Goal: Task Accomplishment & Management: Use online tool/utility

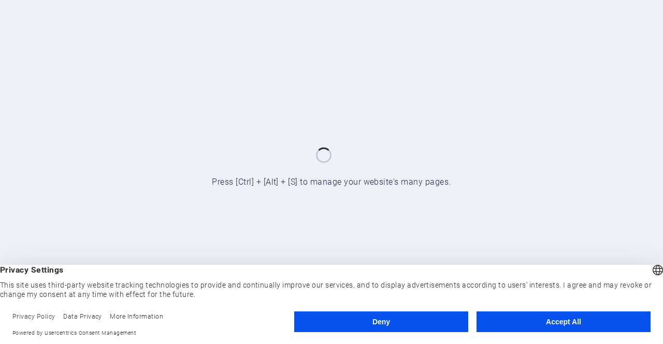
click at [359, 318] on button "Deny" at bounding box center [381, 322] width 174 height 21
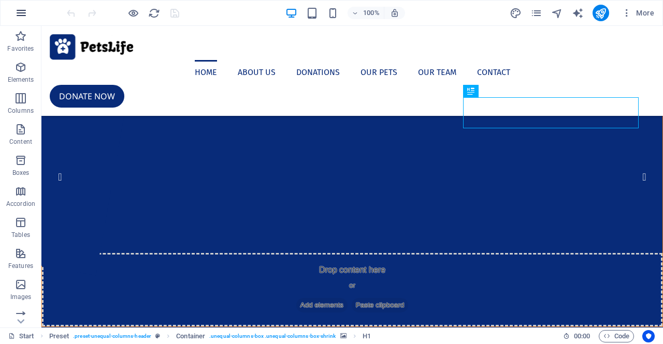
click at [22, 14] on icon "button" at bounding box center [21, 13] width 12 height 12
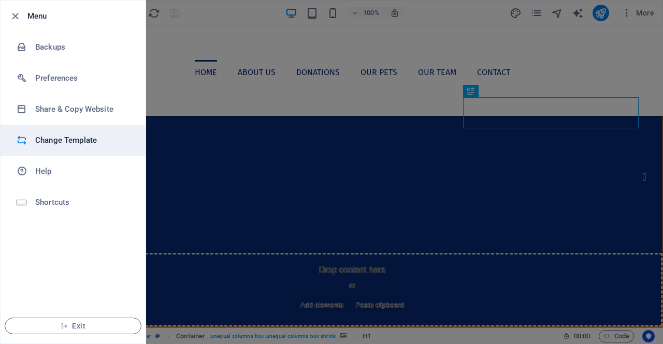
click at [86, 145] on h6 "Change Template" at bounding box center [83, 140] width 96 height 12
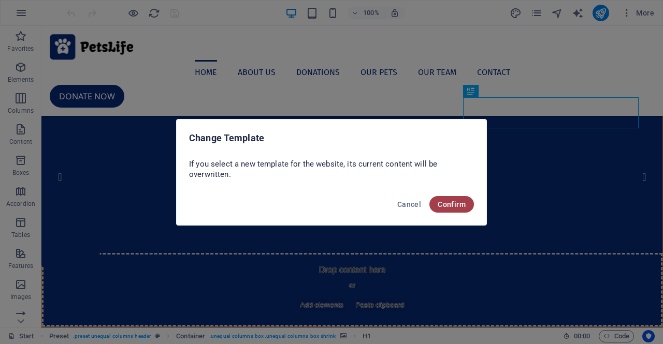
click at [459, 200] on span "Confirm" at bounding box center [452, 204] width 28 height 8
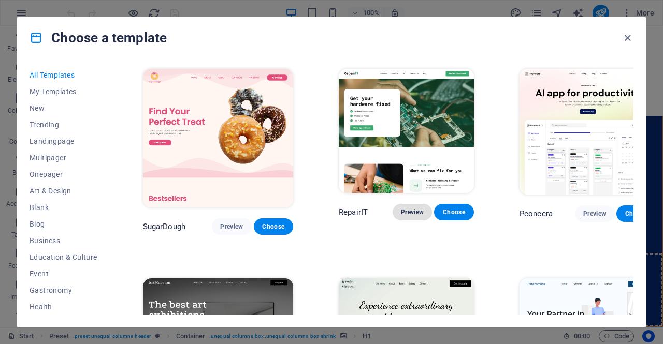
click at [401, 208] on span "Preview" at bounding box center [412, 212] width 23 height 8
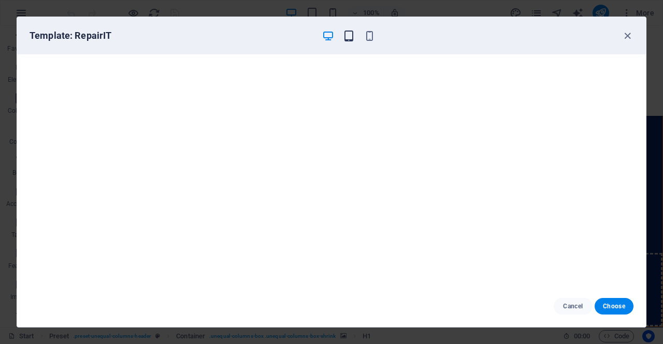
click at [349, 37] on icon "button" at bounding box center [349, 36] width 12 height 12
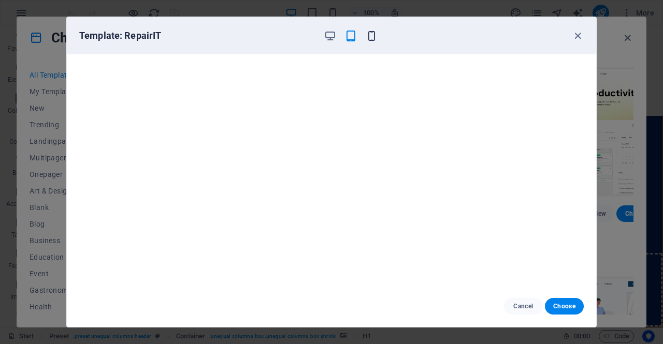
click at [371, 36] on icon "button" at bounding box center [372, 36] width 12 height 12
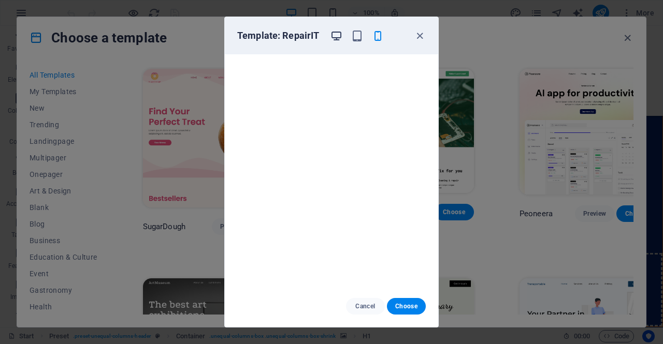
click at [341, 37] on icon "button" at bounding box center [337, 36] width 12 height 12
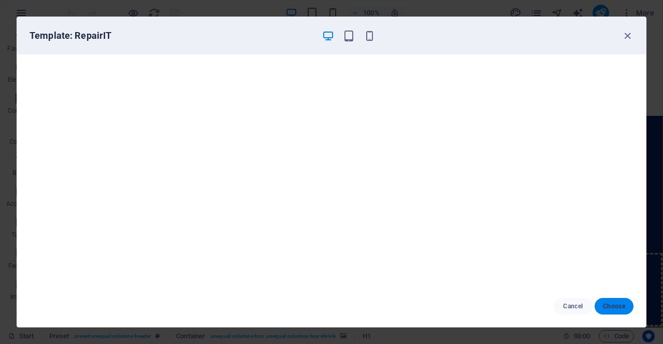
click at [620, 305] on span "Choose" at bounding box center [614, 307] width 22 height 8
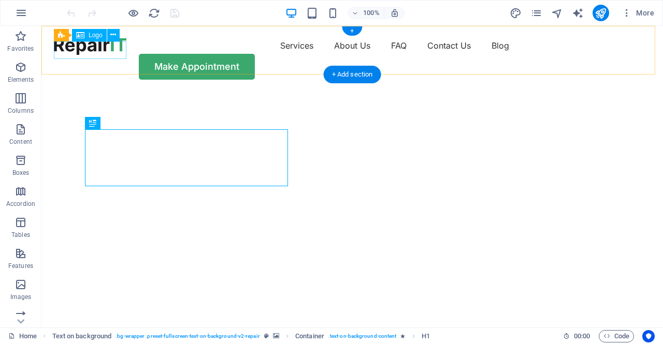
click at [96, 46] on div at bounding box center [90, 46] width 73 height 18
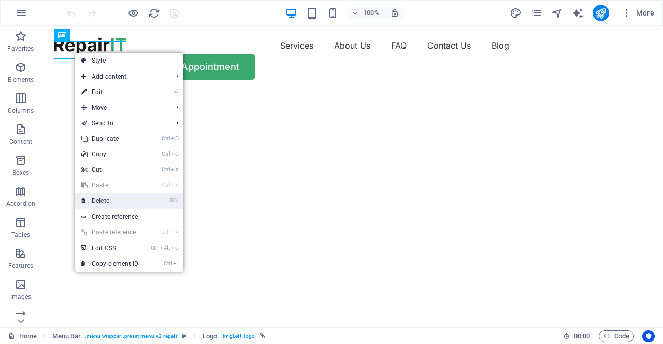
click at [111, 204] on link "⌦ Delete" at bounding box center [109, 201] width 69 height 16
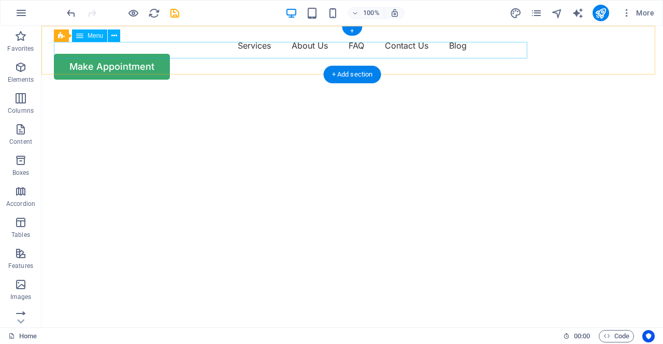
click at [195, 51] on nav "Services About Us FAQ Contact Us Blog" at bounding box center [352, 45] width 597 height 17
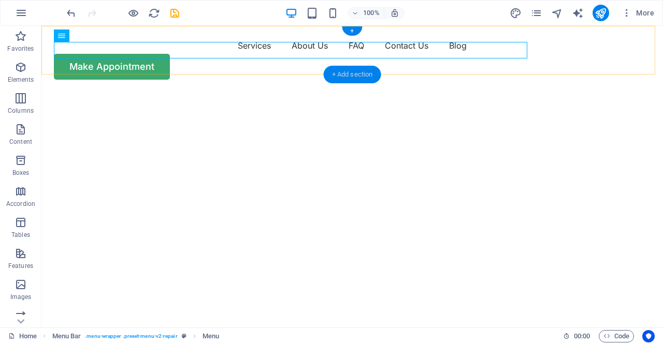
click at [345, 75] on div "+ Add section" at bounding box center [353, 75] width 58 height 18
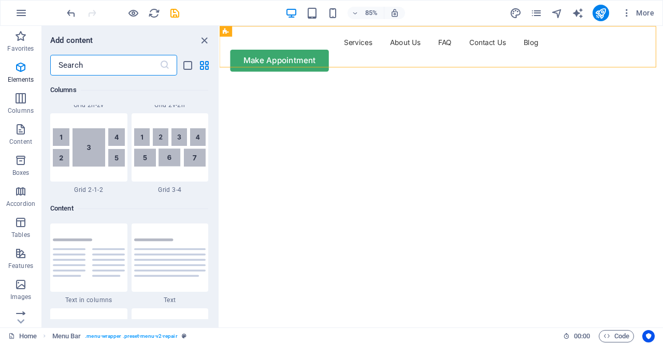
scroll to position [1813, 0]
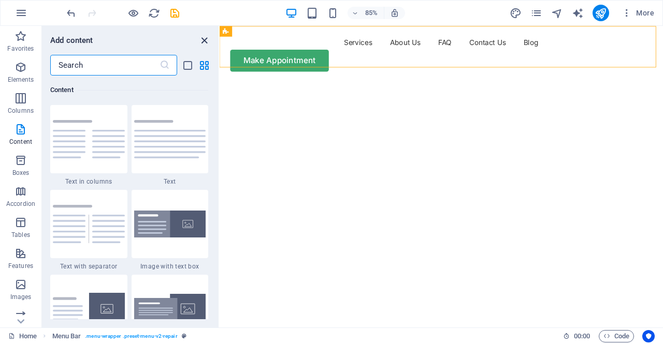
click at [205, 42] on icon "close panel" at bounding box center [204, 41] width 12 height 12
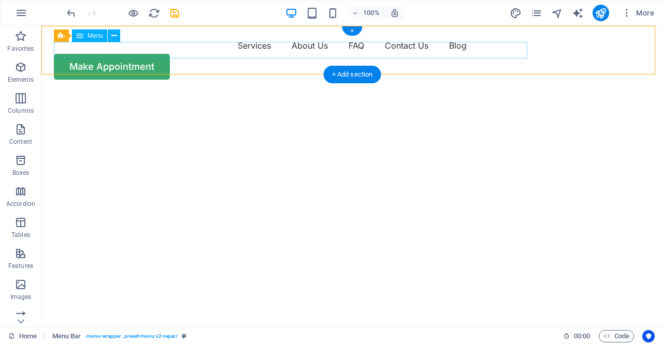
click at [191, 48] on nav "Services About Us FAQ Contact Us Blog" at bounding box center [352, 45] width 597 height 17
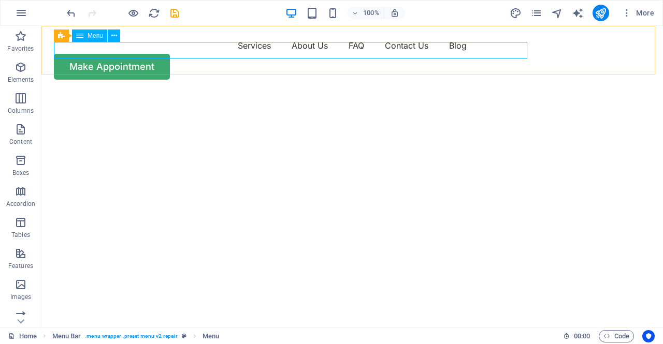
click at [97, 39] on span "Menu" at bounding box center [96, 36] width 16 height 6
click at [118, 35] on button at bounding box center [114, 36] width 12 height 12
click at [63, 36] on div "Menu Bar" at bounding box center [64, 32] width 46 height 12
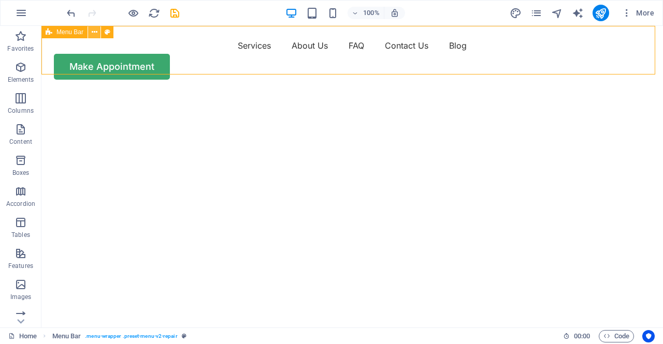
click at [96, 34] on icon at bounding box center [95, 32] width 6 height 11
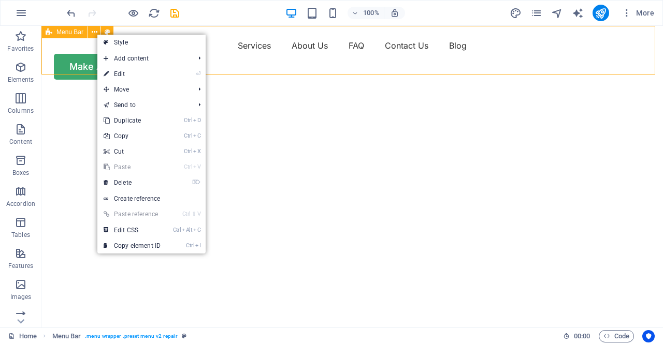
click at [74, 31] on span "Menu Bar" at bounding box center [69, 32] width 27 height 6
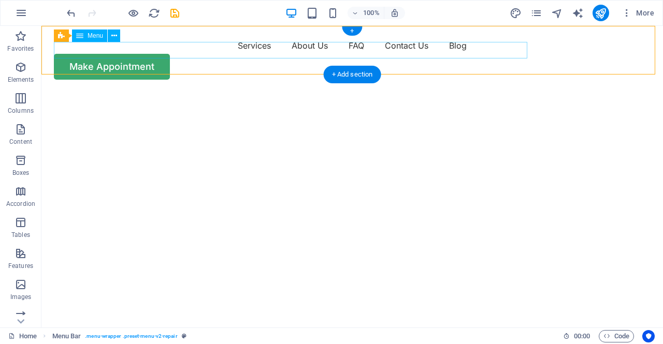
click at [188, 47] on nav "Services About Us FAQ Contact Us Blog" at bounding box center [352, 45] width 597 height 17
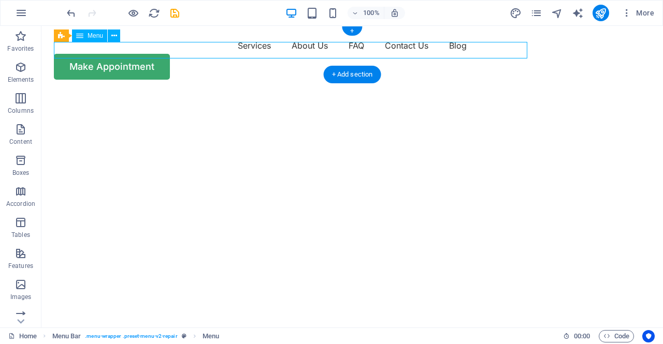
click at [254, 51] on nav "Services About Us FAQ Contact Us Blog" at bounding box center [352, 45] width 597 height 17
select select "1"
select select
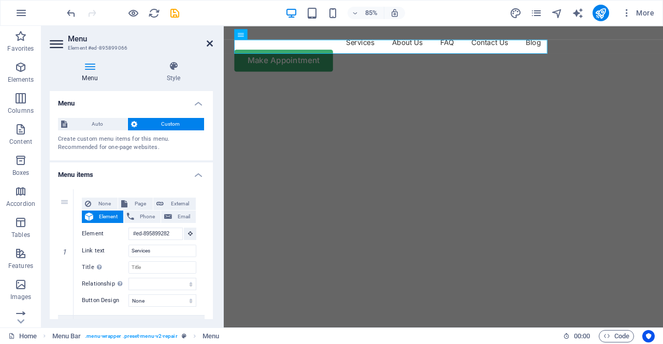
click at [209, 43] on icon at bounding box center [210, 43] width 6 height 8
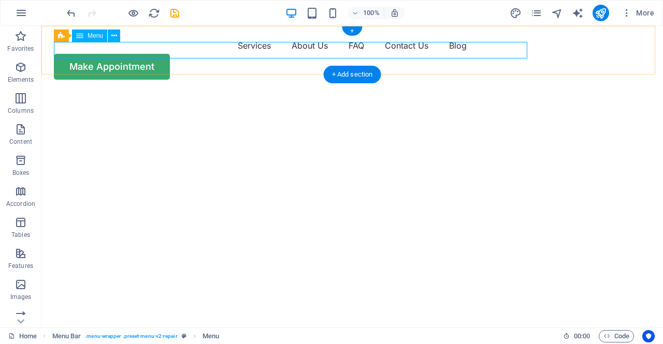
click at [102, 53] on nav "Services About Us FAQ Contact Us Blog" at bounding box center [352, 45] width 597 height 17
select select "1"
select select
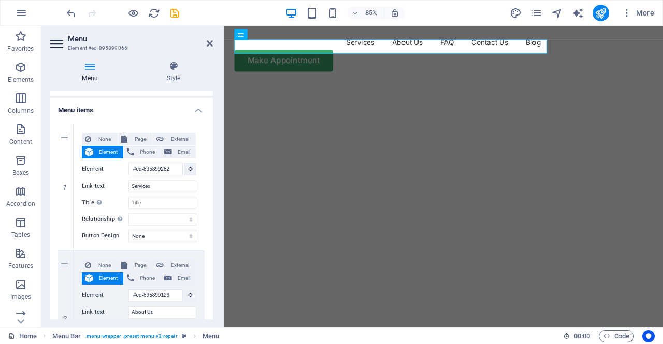
scroll to position [65, 0]
drag, startPoint x: 169, startPoint y: 186, endPoint x: 114, endPoint y: 184, distance: 55.0
click at [114, 184] on div "Link text Services" at bounding box center [139, 186] width 114 height 12
type input "LCCA Bor"
select select
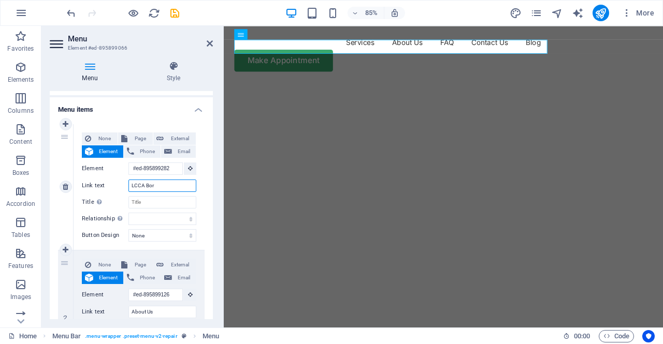
select select
type input "LCCA Board of Director"
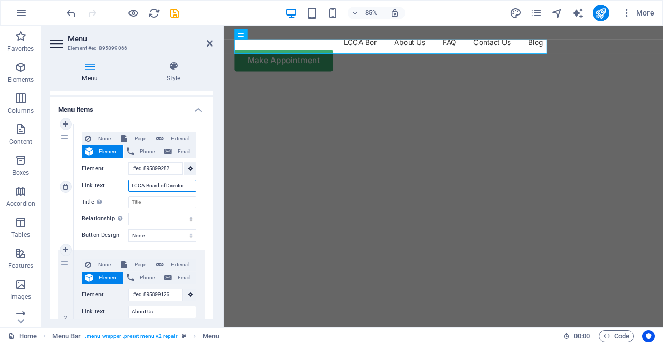
select select
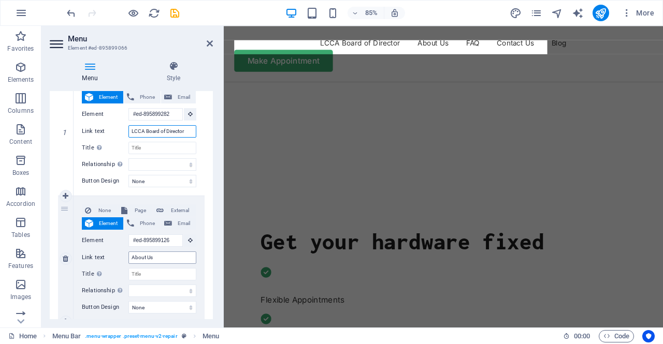
scroll to position [0, 0]
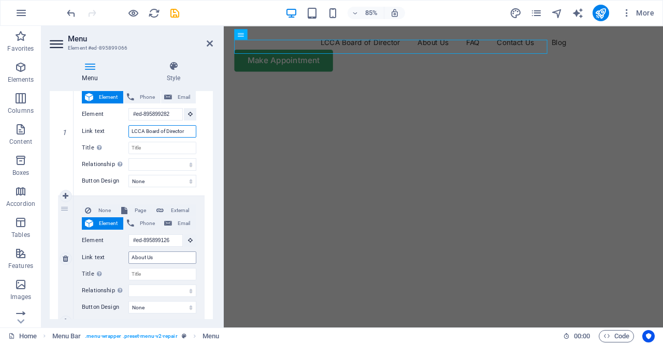
type input "LCCA Board of Director"
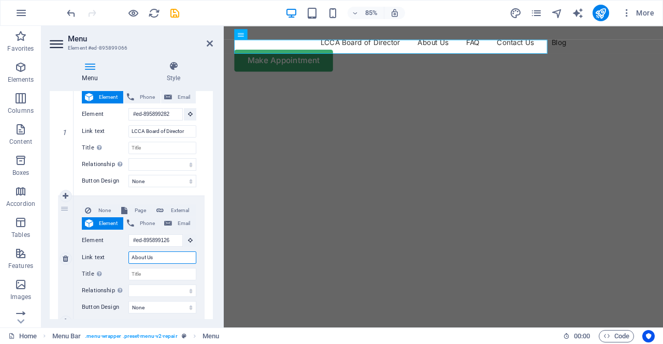
drag, startPoint x: 162, startPoint y: 256, endPoint x: 126, endPoint y: 257, distance: 35.2
click at [126, 257] on div "Link text About Us" at bounding box center [139, 258] width 114 height 12
type input "Achievement"
select select
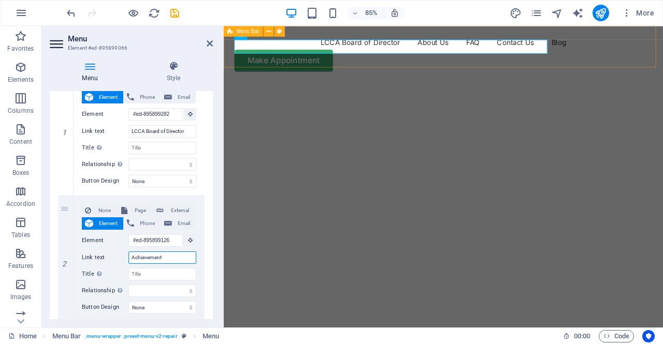
select select
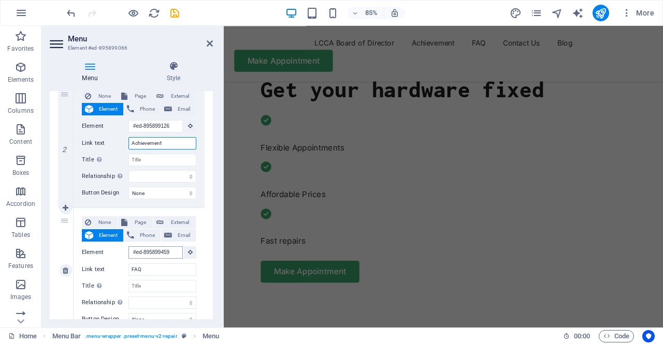
scroll to position [236, 0]
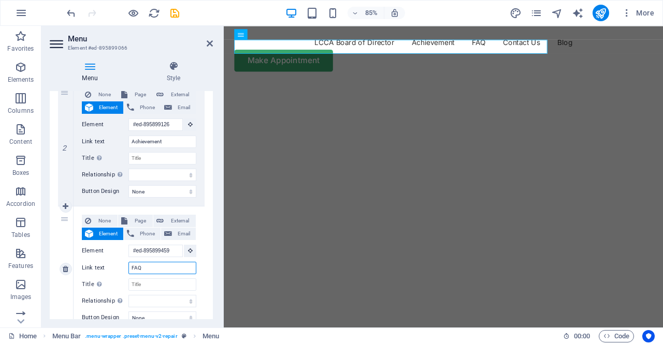
drag, startPoint x: 155, startPoint y: 272, endPoint x: 128, endPoint y: 270, distance: 27.0
click at [128, 270] on div "Link text FAQ" at bounding box center [139, 268] width 114 height 12
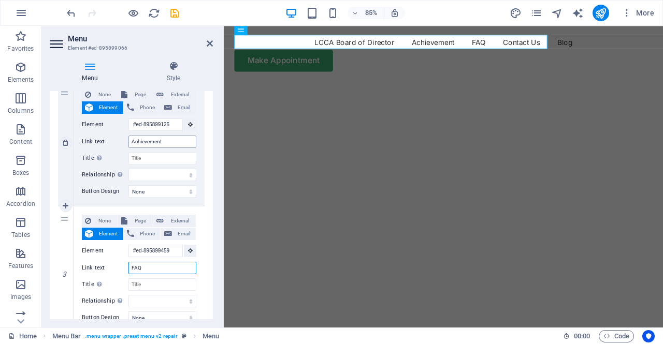
scroll to position [0, 0]
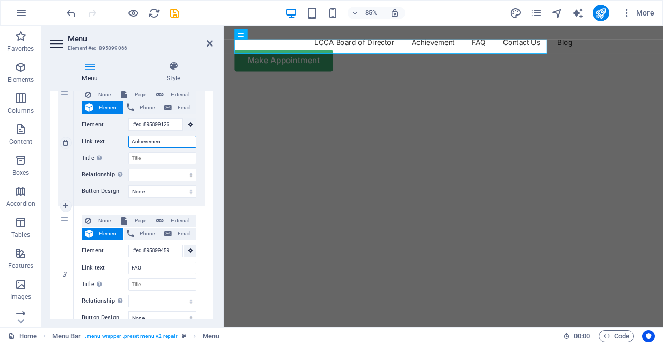
click at [169, 139] on input "Achievement" at bounding box center [162, 142] width 68 height 12
type input "Achievements"
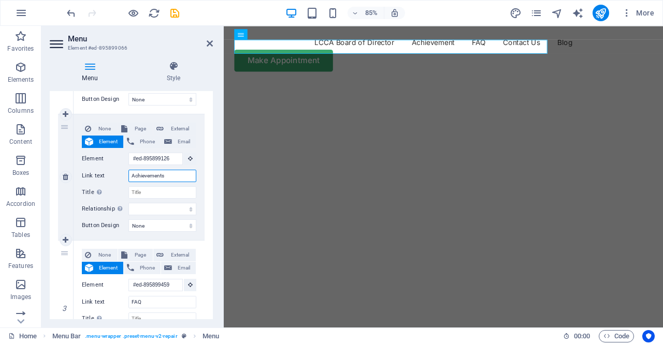
select select
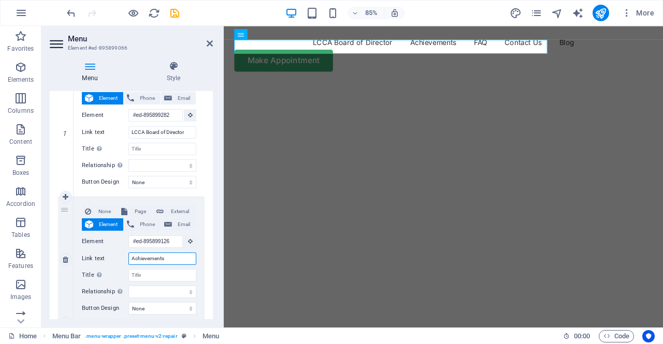
scroll to position [118, 0]
type input "Achievements"
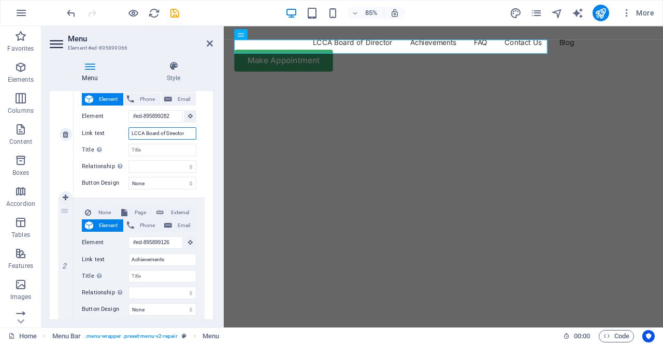
click at [191, 135] on input "LCCA Board of Director" at bounding box center [162, 133] width 68 height 12
type input "LCCA Board of Directors"
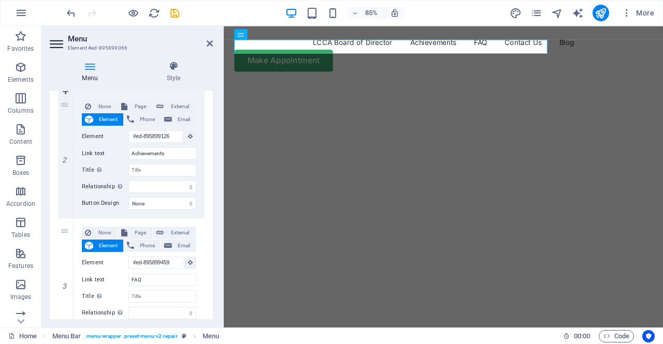
select select
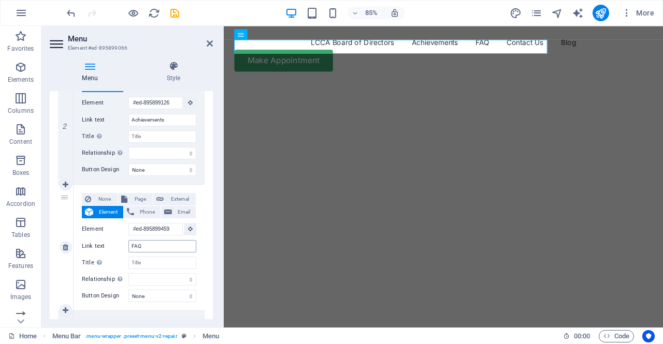
scroll to position [0, 0]
type input "LCCA Board of Directors"
drag, startPoint x: 157, startPoint y: 242, endPoint x: 122, endPoint y: 247, distance: 35.5
click at [122, 247] on div "Link text FAQ" at bounding box center [139, 246] width 114 height 12
type input "Aims"
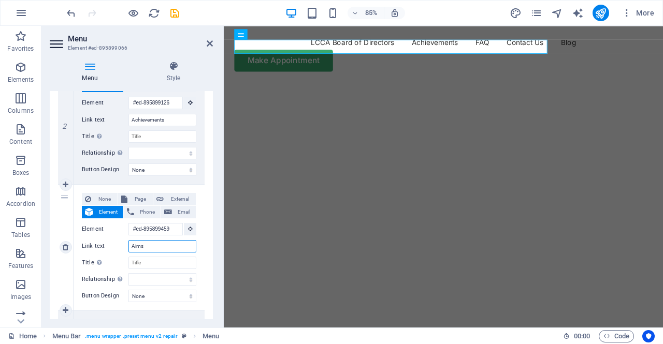
select select
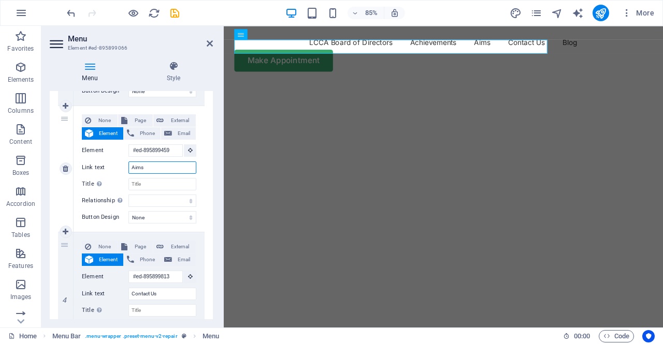
scroll to position [420, 0]
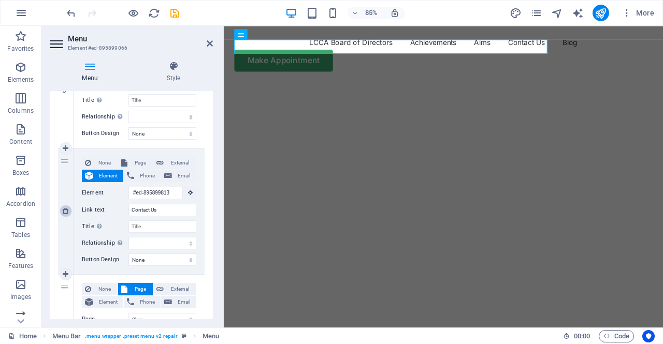
type input "Aims"
click at [67, 213] on icon at bounding box center [66, 211] width 6 height 7
select select
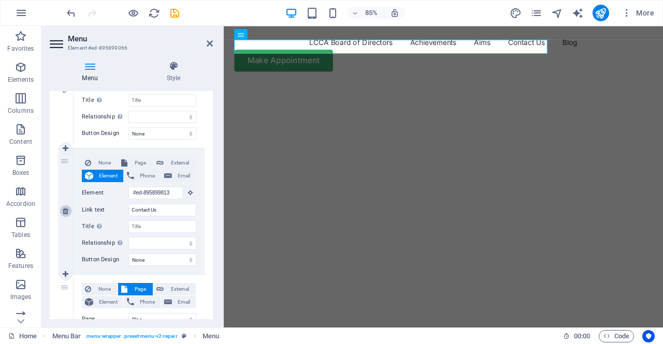
select select "1"
type input "Blog"
select select
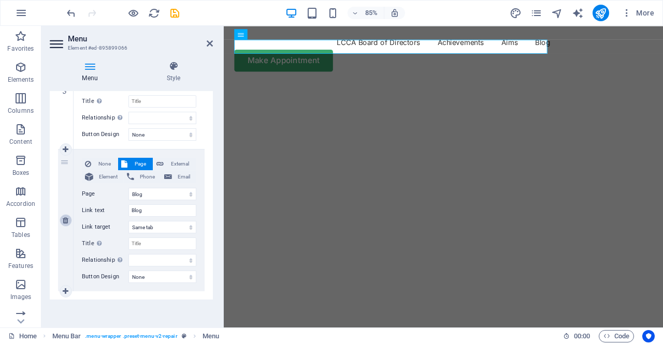
click at [64, 222] on icon at bounding box center [66, 220] width 6 height 7
select select
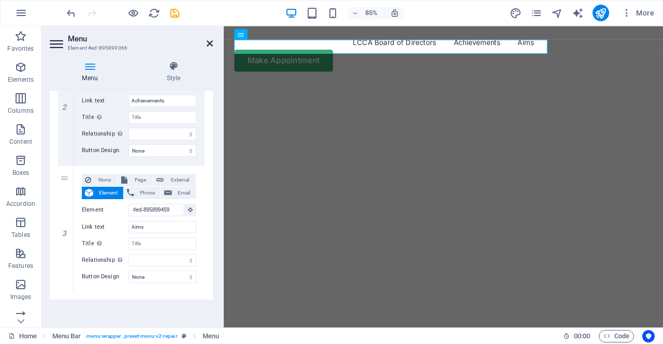
click at [210, 47] on icon at bounding box center [210, 43] width 6 height 8
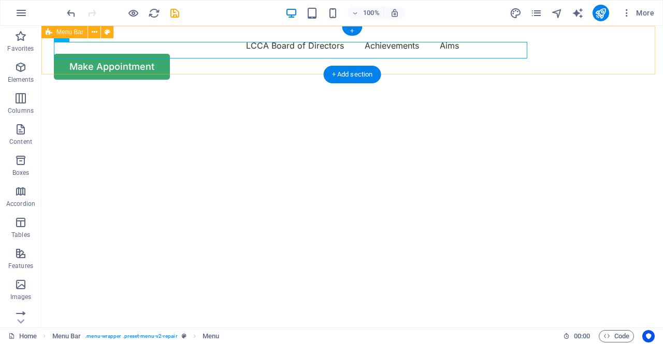
click at [234, 64] on div "LCCA Board of Directors Achievements Aims Make Appointment" at bounding box center [352, 58] width 622 height 65
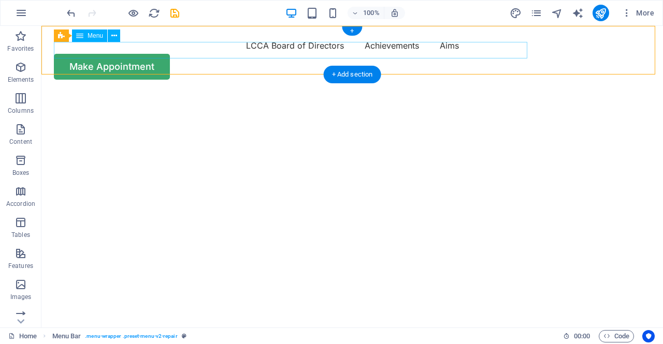
click at [223, 48] on nav "LCCA Board of Directors Achievements Aims" at bounding box center [352, 45] width 597 height 17
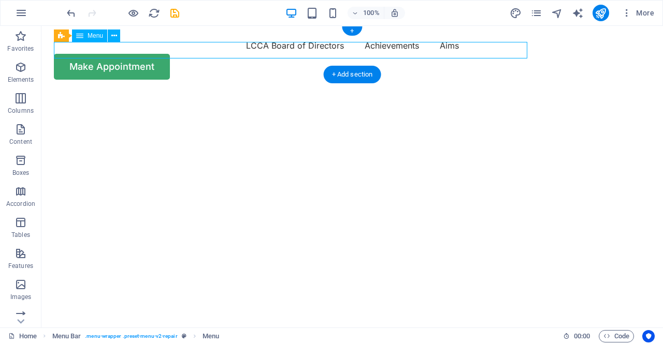
click at [223, 48] on nav "LCCA Board of Directors Achievements Aims" at bounding box center [352, 45] width 597 height 17
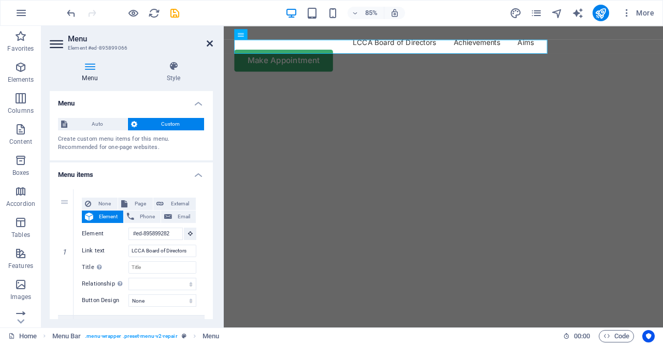
click at [211, 42] on icon at bounding box center [210, 43] width 6 height 8
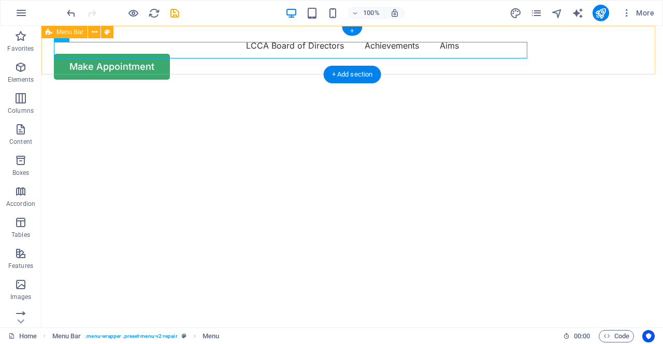
click at [175, 69] on div "LCCA Board of Directors Achievements Aims Make Appointment" at bounding box center [352, 58] width 622 height 65
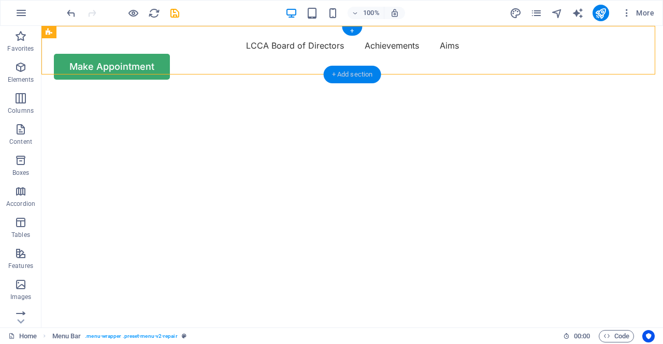
click at [363, 75] on div "+ Add section" at bounding box center [353, 75] width 58 height 18
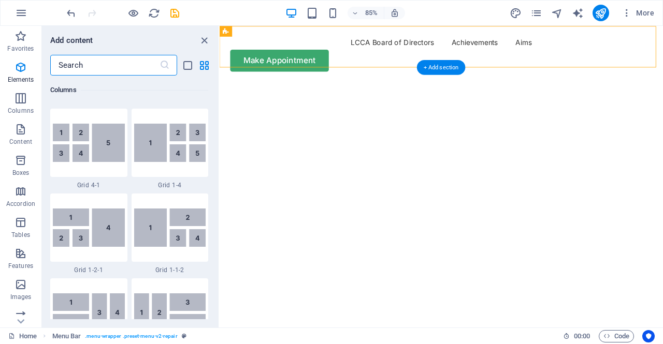
scroll to position [1813, 0]
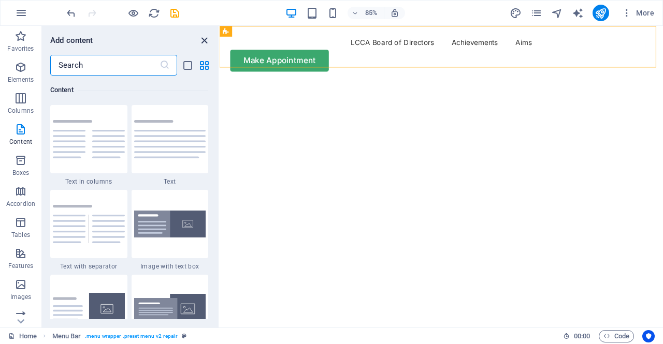
click at [205, 39] on icon "close panel" at bounding box center [204, 41] width 12 height 12
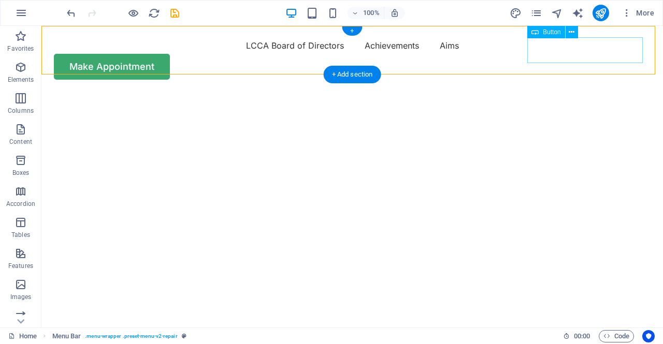
click at [564, 56] on div "Make Appointment" at bounding box center [352, 67] width 597 height 26
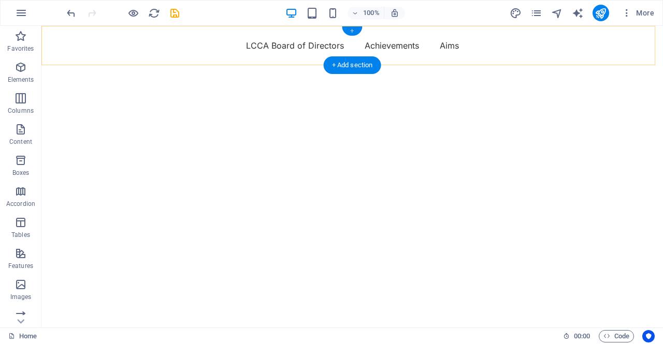
click at [353, 32] on div "+" at bounding box center [352, 30] width 20 height 9
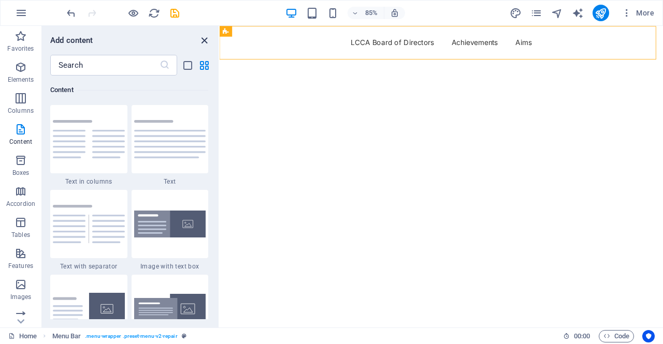
click at [202, 41] on icon "close panel" at bounding box center [204, 41] width 12 height 12
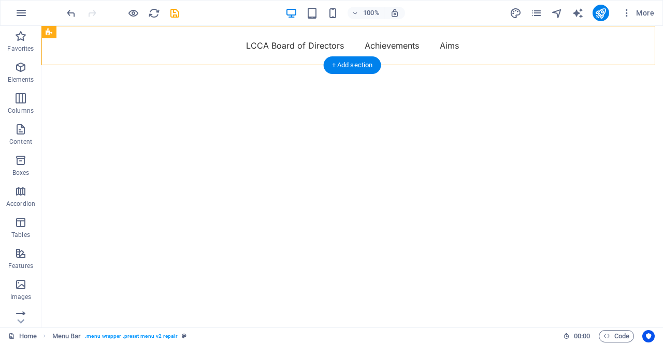
click at [340, 65] on img "1/2" at bounding box center [348, 65] width 614 height 0
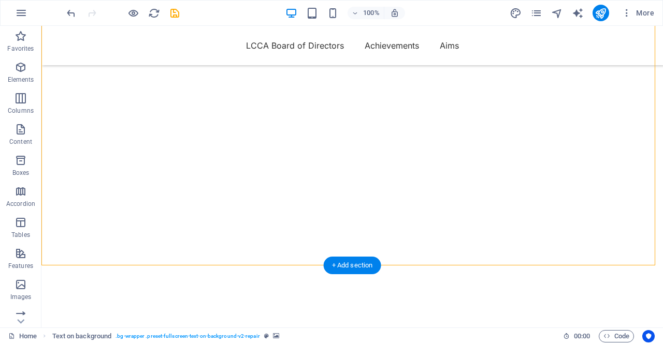
scroll to position [0, 0]
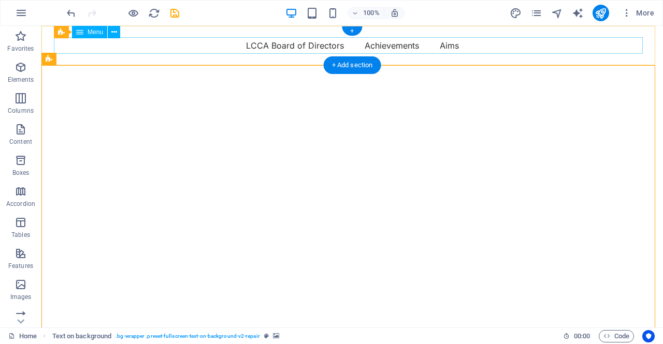
click at [285, 47] on nav "LCCA Board of Directors Achievements Aims" at bounding box center [352, 45] width 597 height 17
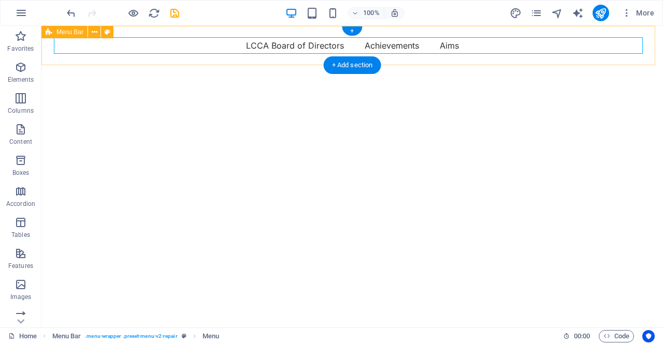
click at [248, 60] on div "LCCA Board of Directors Achievements Aims" at bounding box center [352, 45] width 622 height 39
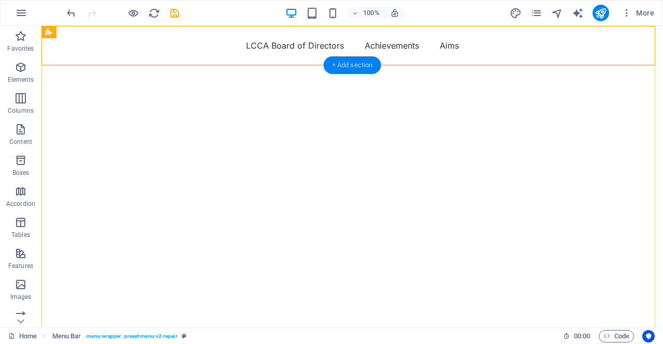
click at [358, 66] on div "+ Add section" at bounding box center [353, 65] width 58 height 18
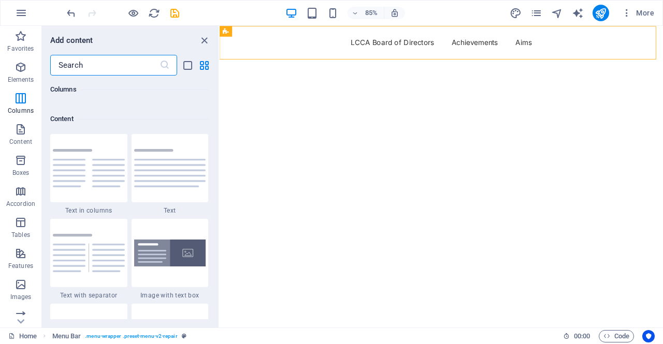
scroll to position [1783, 0]
click at [172, 173] on img at bounding box center [170, 169] width 72 height 38
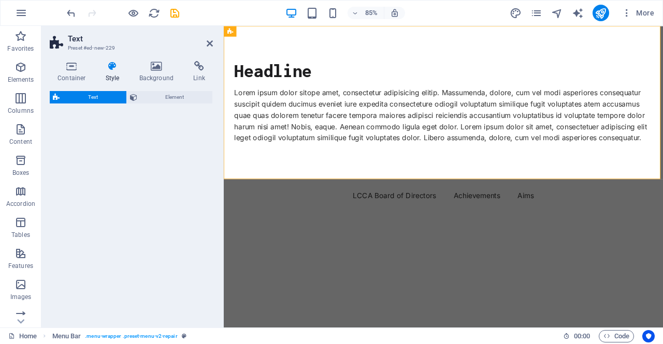
click at [167, 187] on div "Text Element" at bounding box center [131, 205] width 163 height 228
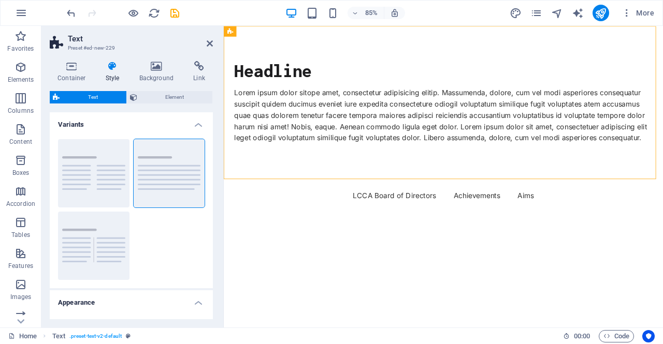
drag, startPoint x: 293, startPoint y: 49, endPoint x: 387, endPoint y: 155, distance: 141.3
click at [387, 155] on div "Headline Lorem ipsum dolor sitope amet, consectetur adipisicing elitip. Massume…" at bounding box center [482, 116] width 517 height 180
drag, startPoint x: 410, startPoint y: 51, endPoint x: 397, endPoint y: 195, distance: 144.6
click at [397, 195] on div "Headline Lorem ipsum dolor sitope amet, consectetur adipisicing elitip. Massume…" at bounding box center [482, 116] width 517 height 180
drag, startPoint x: 463, startPoint y: 56, endPoint x: 260, endPoint y: 242, distance: 276.1
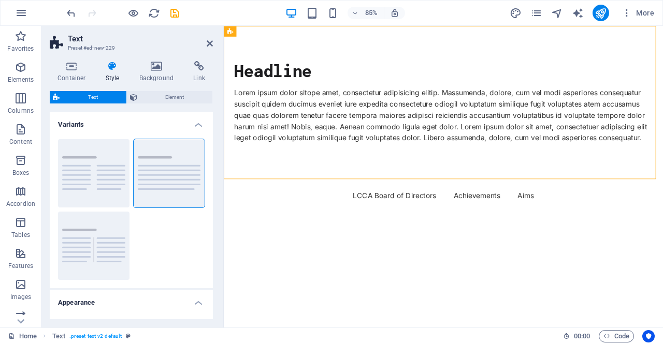
drag, startPoint x: 232, startPoint y: 31, endPoint x: 237, endPoint y: 34, distance: 6.5
click at [242, 33] on div "Text" at bounding box center [233, 31] width 19 height 11
click at [230, 33] on icon at bounding box center [230, 31] width 6 height 10
drag, startPoint x: 453, startPoint y: 59, endPoint x: 235, endPoint y: 40, distance: 218.4
click at [210, 41] on icon at bounding box center [210, 43] width 6 height 8
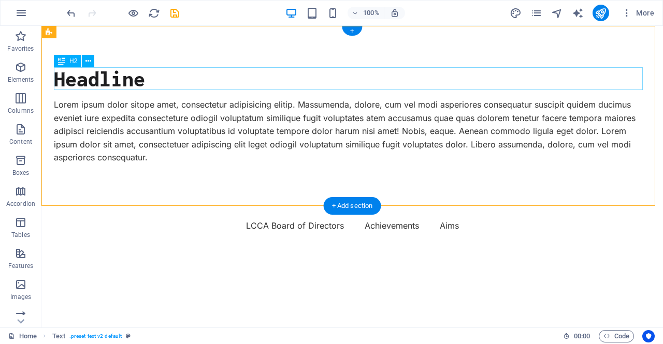
click at [136, 77] on div "Headline" at bounding box center [352, 78] width 597 height 23
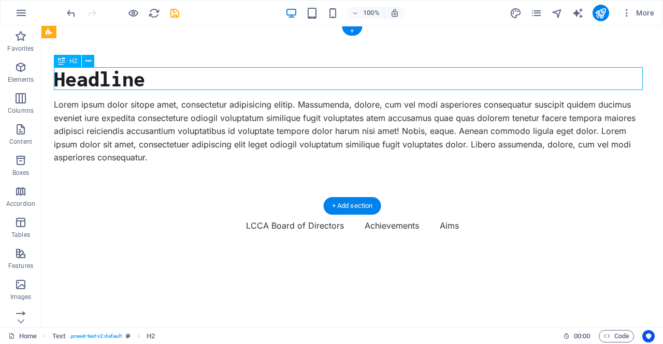
click at [137, 78] on div "Headline" at bounding box center [352, 78] width 597 height 23
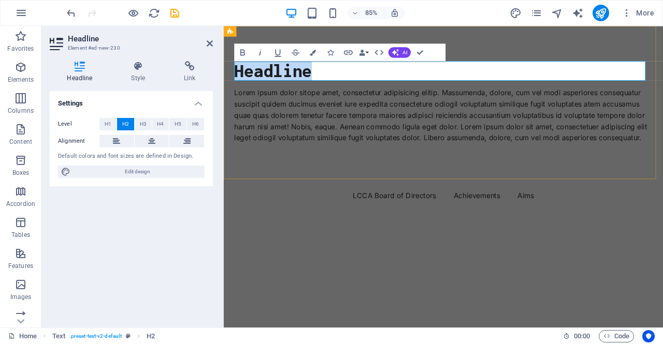
click at [277, 82] on h2 "Headline" at bounding box center [482, 78] width 492 height 23
drag, startPoint x: 328, startPoint y: 80, endPoint x: 223, endPoint y: 85, distance: 104.8
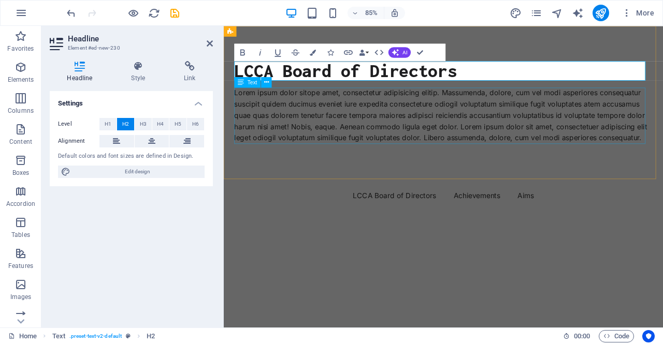
click at [316, 124] on div "Lorem ipsum dolor sitope amet, consectetur adipisicing elitip. Massumenda, dolo…" at bounding box center [482, 131] width 492 height 66
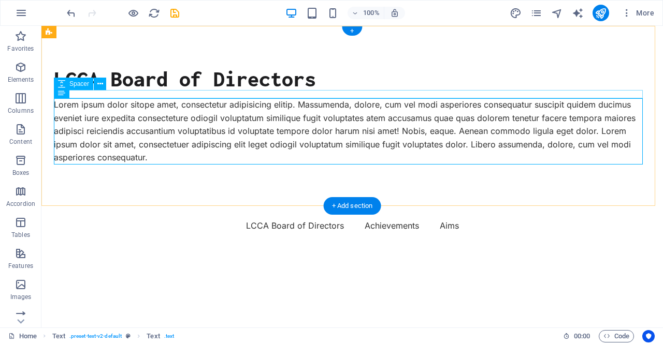
click at [179, 119] on div "Lorem ipsum dolor sitope amet, consectetur adipisicing elitip. Massumenda, dolo…" at bounding box center [352, 131] width 597 height 66
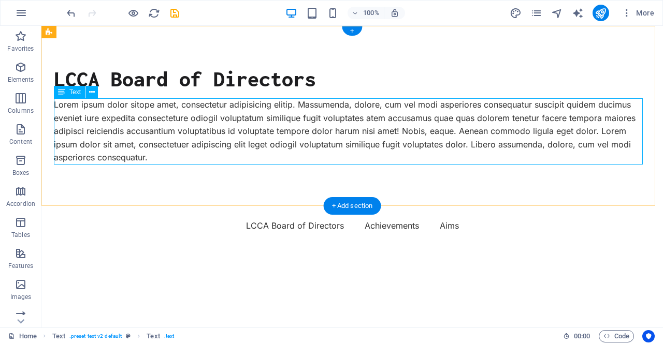
click at [179, 119] on div "Lorem ipsum dolor sitope amet, consectetur adipisicing elitip. Massumenda, dolo…" at bounding box center [352, 131] width 597 height 66
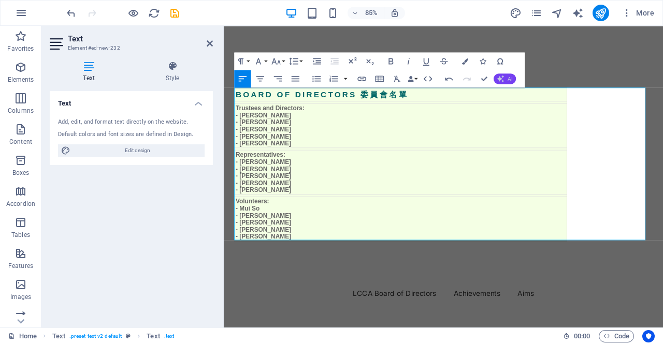
click at [508, 74] on button "AI" at bounding box center [505, 79] width 22 height 10
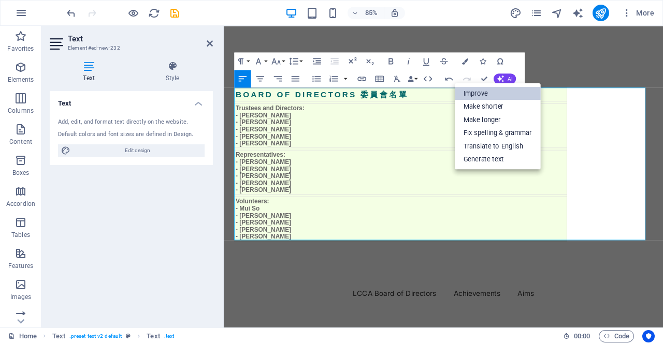
click at [493, 96] on link "Improve" at bounding box center [498, 93] width 86 height 13
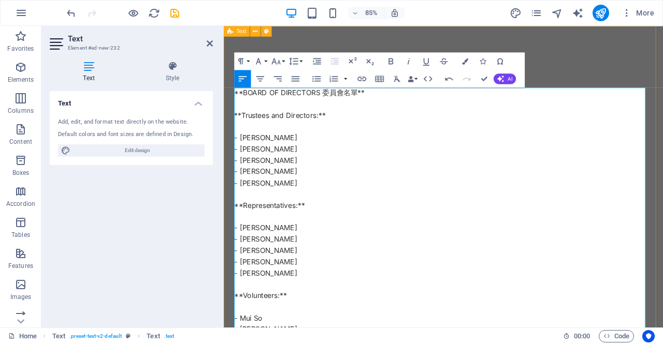
click at [232, 120] on div "LCCA Board of Directors **BOARD OF DIRECTORS 委員會名單** **Trustees and Directors:*…" at bounding box center [482, 249] width 517 height 446
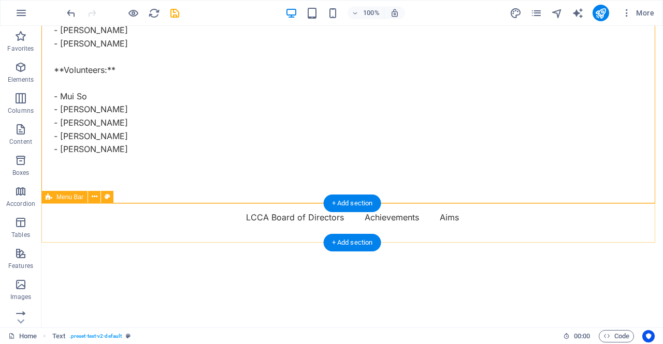
scroll to position [275, 0]
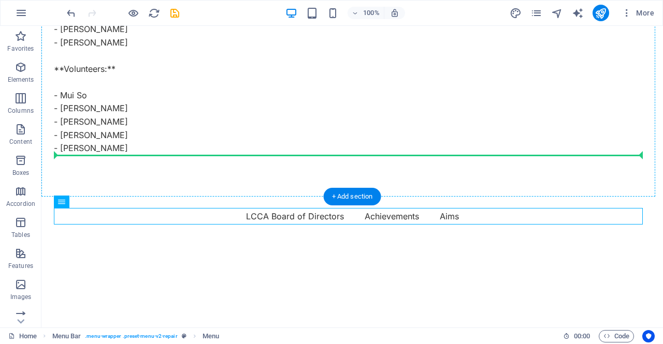
drag, startPoint x: 189, startPoint y: 216, endPoint x: 220, endPoint y: 69, distance: 150.0
drag, startPoint x: 168, startPoint y: 212, endPoint x: 204, endPoint y: 80, distance: 136.7
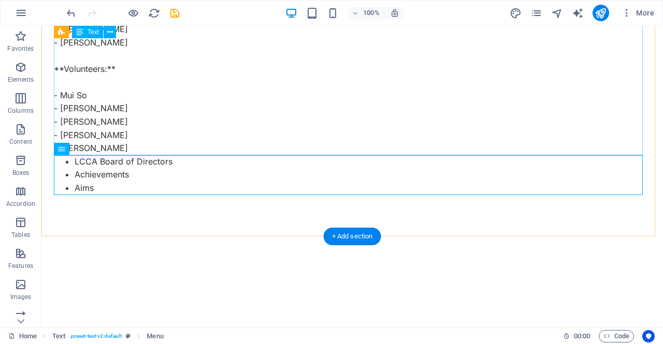
drag, startPoint x: 105, startPoint y: 97, endPoint x: 126, endPoint y: 63, distance: 40.1
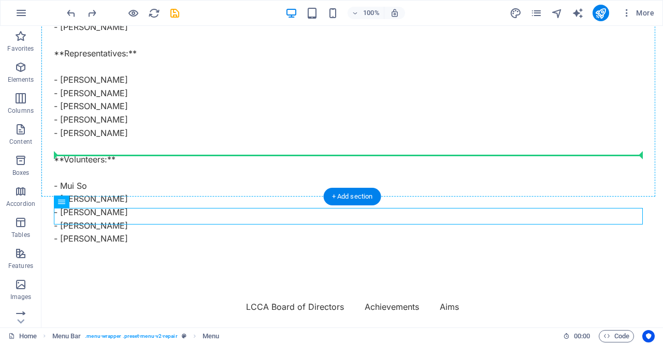
scroll to position [0, 0]
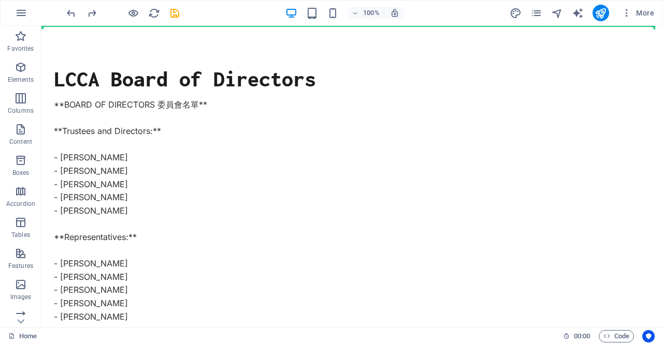
drag, startPoint x: 190, startPoint y: 217, endPoint x: 232, endPoint y: 51, distance: 171.0
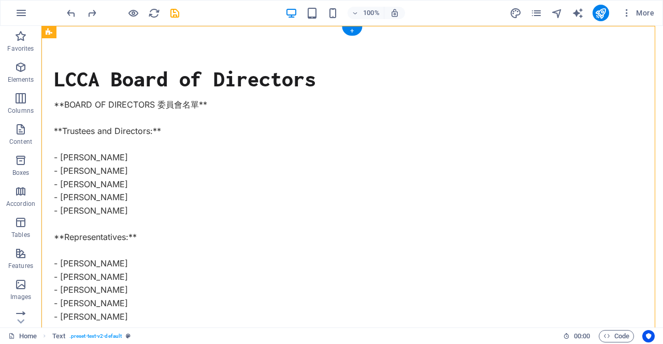
scroll to position [1, 0]
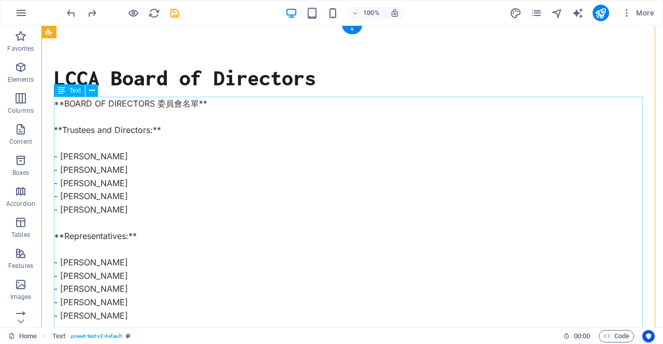
drag, startPoint x: 99, startPoint y: 52, endPoint x: 152, endPoint y: 245, distance: 199.3
click at [118, 45] on div "LCCA Board of Directors **BOARD OF DIRECTORS 委員會名單** **Trustees and Directors:*…" at bounding box center [352, 248] width 622 height 446
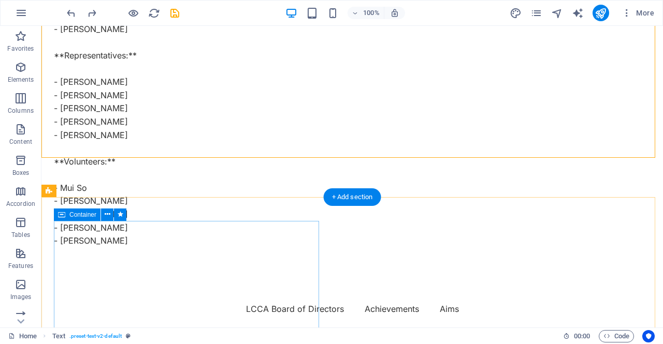
scroll to position [318, 0]
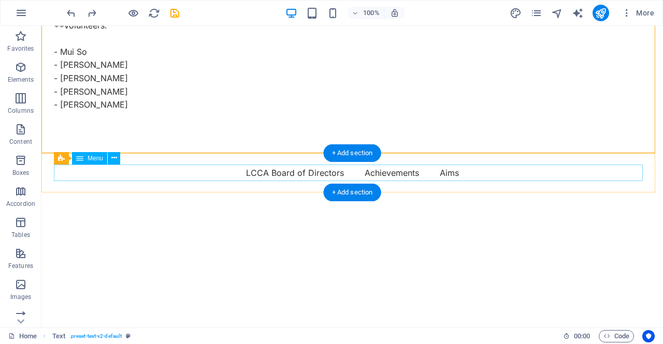
click at [277, 173] on nav "LCCA Board of Directors Achievements Aims" at bounding box center [352, 173] width 597 height 17
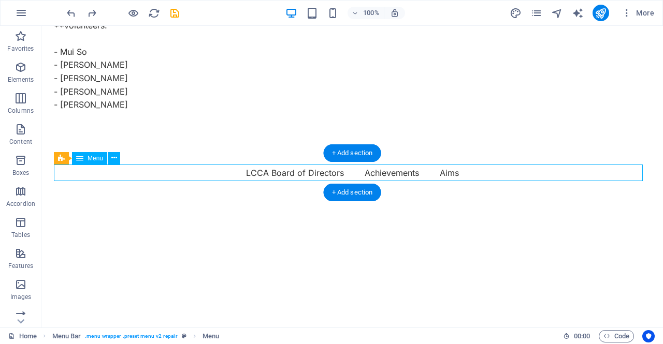
click at [318, 173] on nav "LCCA Board of Directors Achievements Aims" at bounding box center [352, 173] width 597 height 17
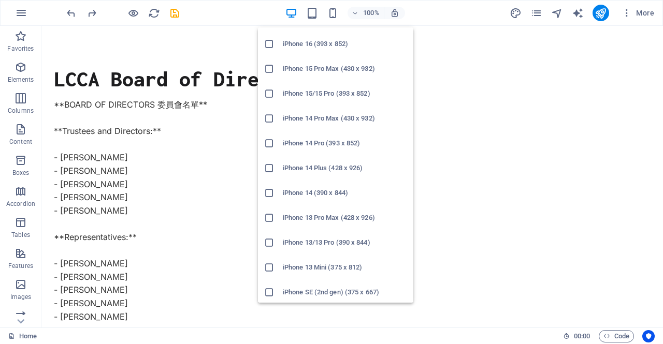
scroll to position [0, 0]
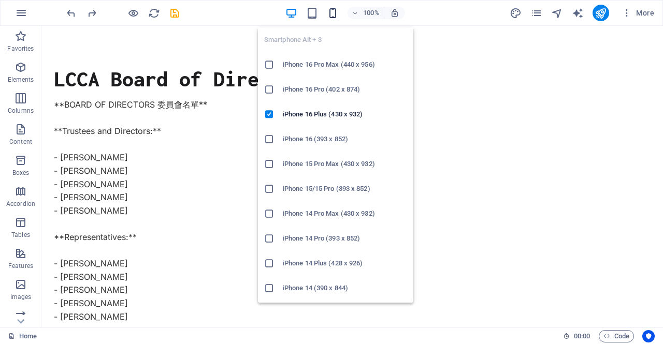
click at [335, 16] on icon "button" at bounding box center [333, 13] width 12 height 12
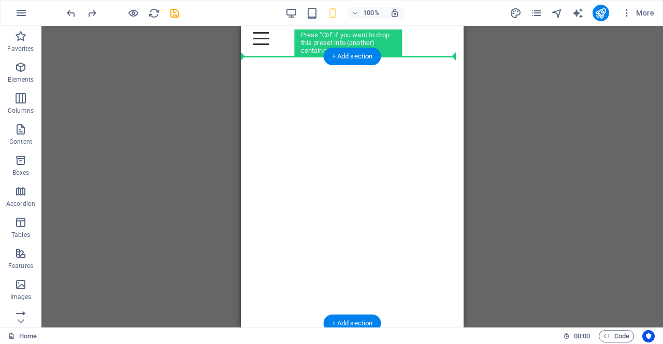
drag, startPoint x: 322, startPoint y: 33, endPoint x: 297, endPoint y: 78, distance: 51.7
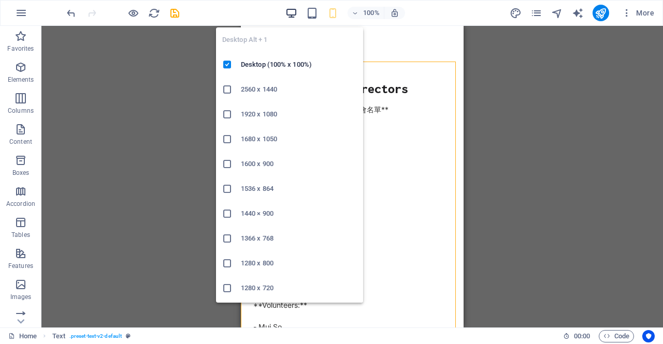
click at [290, 13] on icon "button" at bounding box center [291, 13] width 12 height 12
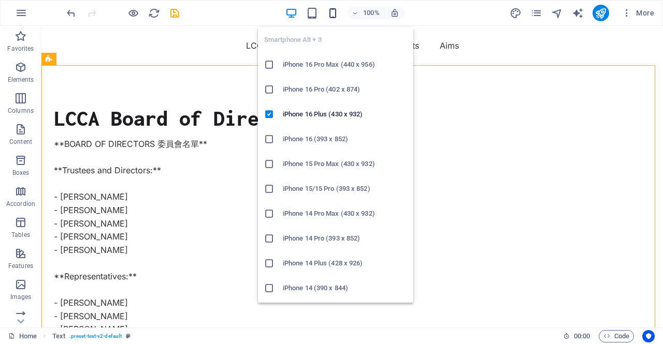
click at [334, 13] on icon "button" at bounding box center [333, 13] width 12 height 12
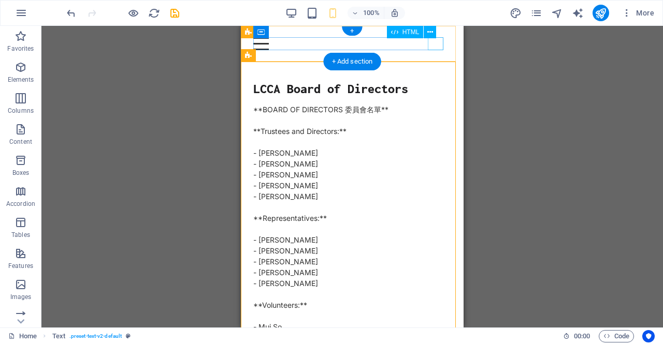
click at [435, 45] on div at bounding box center [352, 43] width 198 height 13
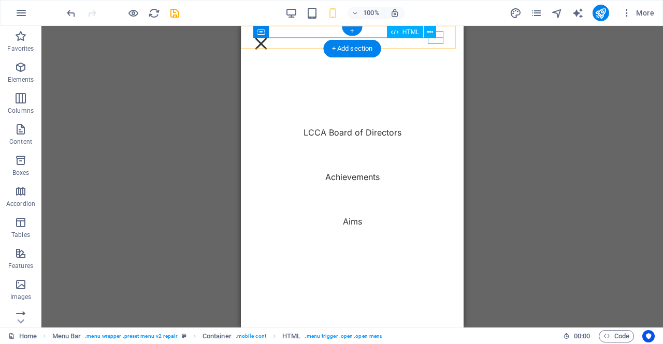
click at [269, 40] on div at bounding box center [261, 43] width 16 height 13
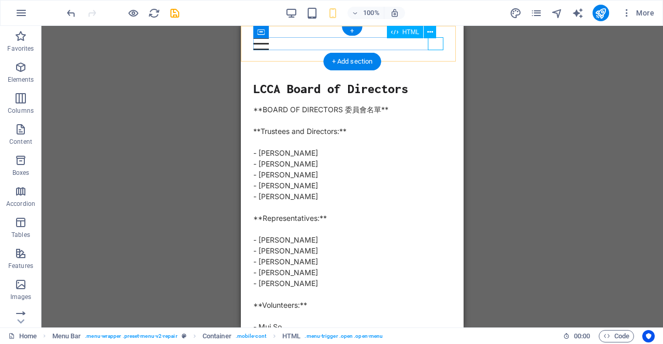
click at [434, 41] on div at bounding box center [352, 43] width 198 height 13
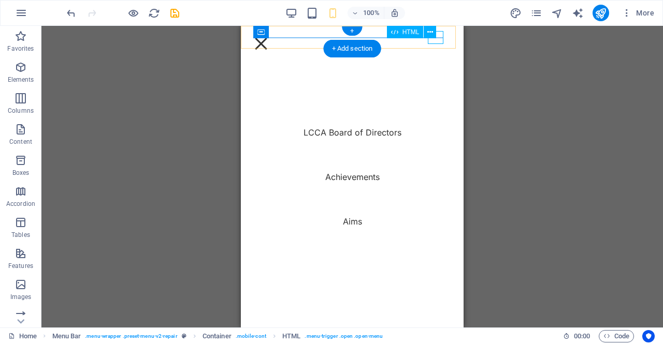
click at [269, 39] on div at bounding box center [261, 43] width 16 height 13
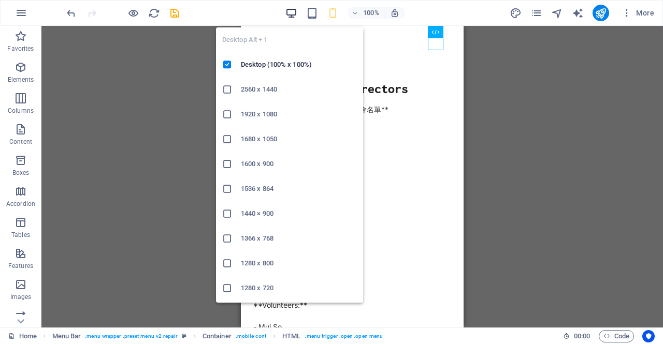
click at [293, 11] on icon "button" at bounding box center [291, 13] width 12 height 12
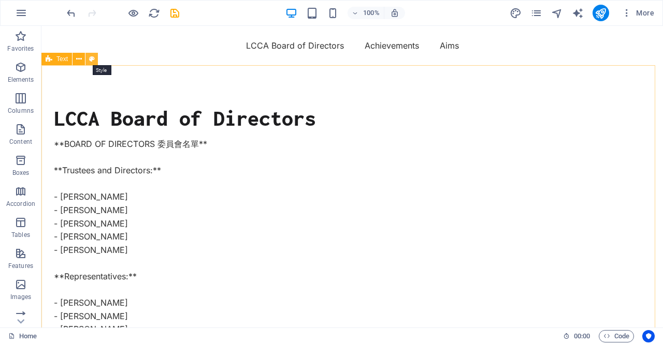
click at [93, 58] on icon at bounding box center [92, 59] width 6 height 11
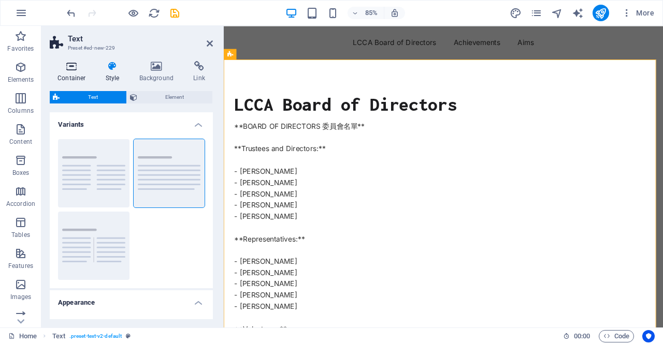
click at [67, 70] on icon at bounding box center [72, 66] width 44 height 10
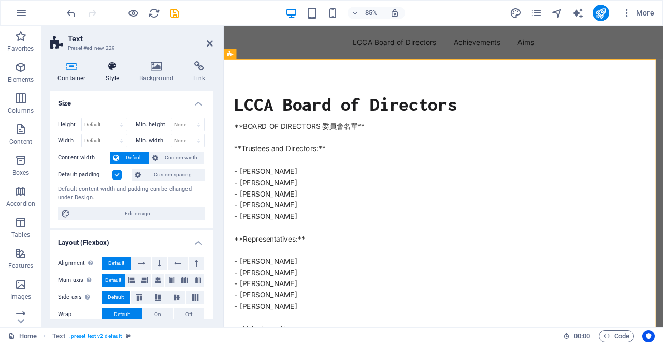
click at [109, 71] on h4 "Style" at bounding box center [115, 72] width 34 height 22
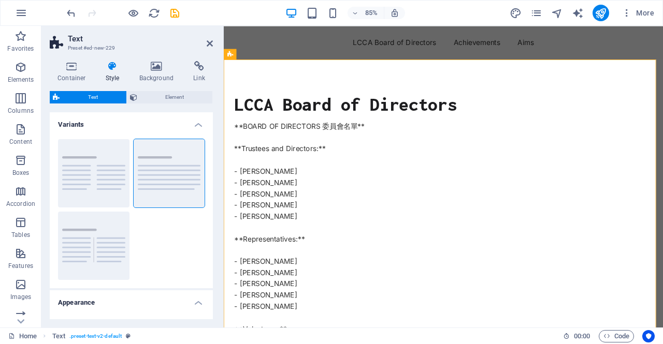
scroll to position [64, 0]
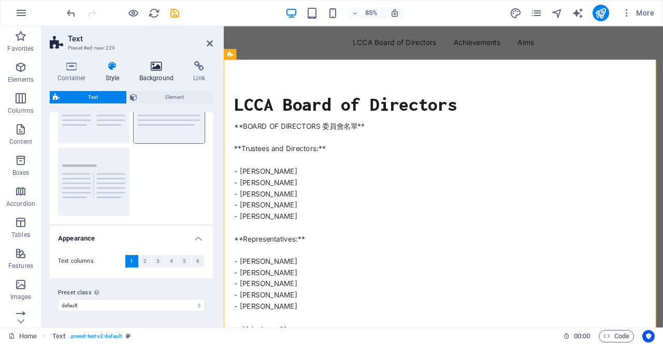
click at [156, 75] on h4 "Background" at bounding box center [159, 72] width 54 height 22
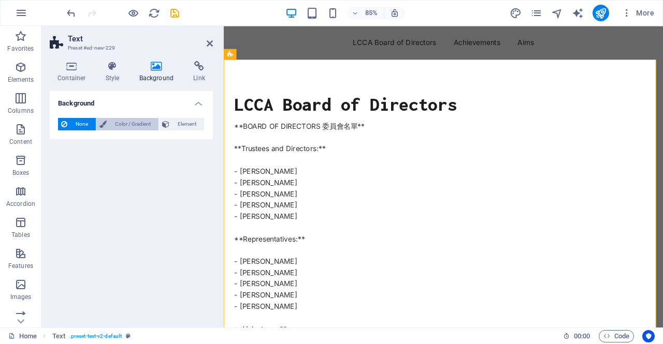
click at [137, 125] on span "Color / Gradient" at bounding box center [133, 124] width 46 height 12
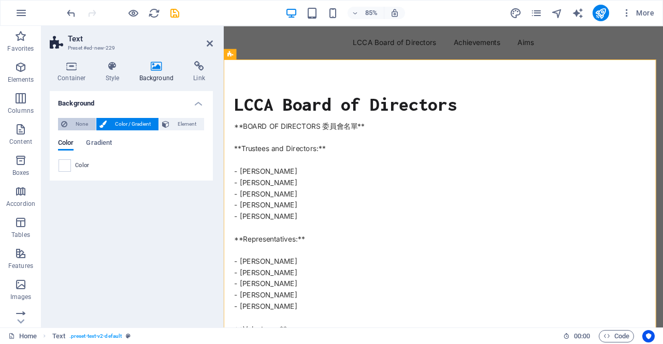
click at [87, 130] on span "None" at bounding box center [81, 124] width 22 height 12
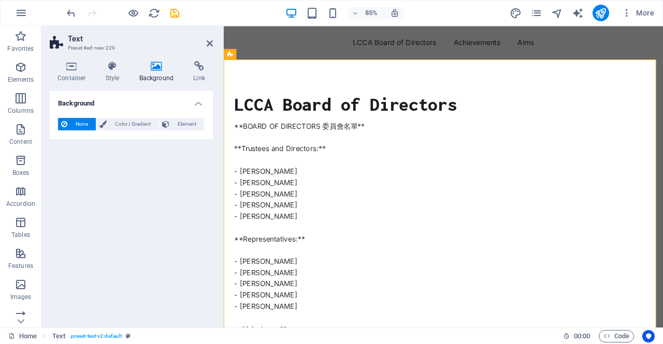
click at [205, 45] on header "Text Preset #ed-new-229" at bounding box center [131, 39] width 163 height 27
click at [208, 45] on icon at bounding box center [210, 43] width 6 height 8
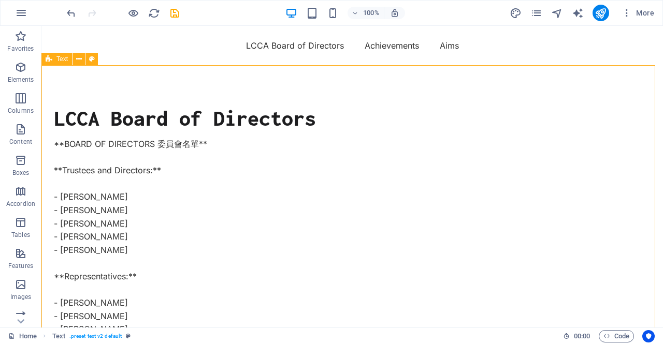
click at [67, 59] on span "Text" at bounding box center [61, 59] width 11 height 6
click at [78, 59] on icon at bounding box center [79, 59] width 6 height 11
click at [116, 96] on div "LCCA Board of Directors **BOARD OF DIRECTORS 委員會名單** **Trustees and Directors:*…" at bounding box center [352, 288] width 622 height 446
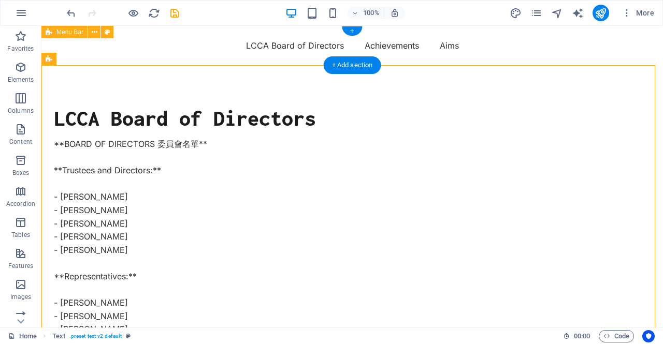
click at [216, 34] on div "LCCA Board of Directors Achievements Aims" at bounding box center [352, 45] width 622 height 39
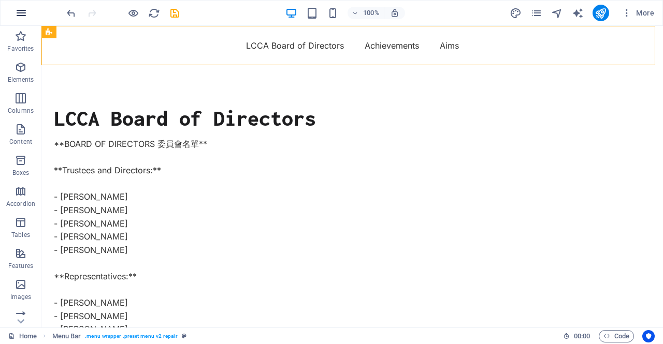
click at [20, 15] on icon "button" at bounding box center [21, 13] width 12 height 12
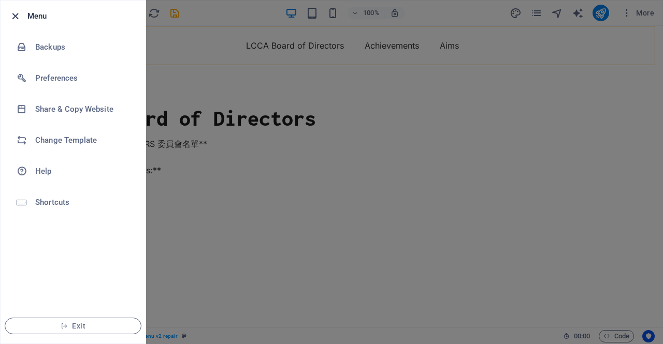
click at [11, 17] on icon "button" at bounding box center [15, 16] width 12 height 12
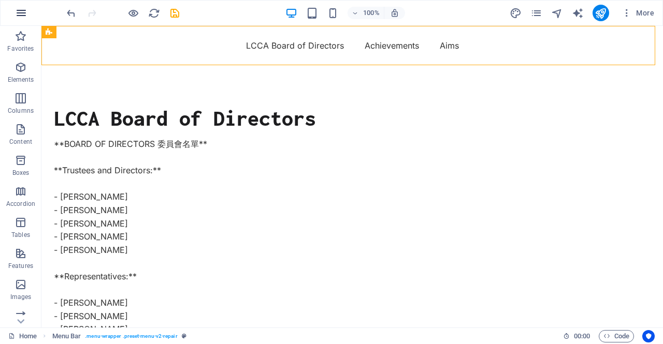
click at [20, 15] on icon "button" at bounding box center [21, 13] width 12 height 12
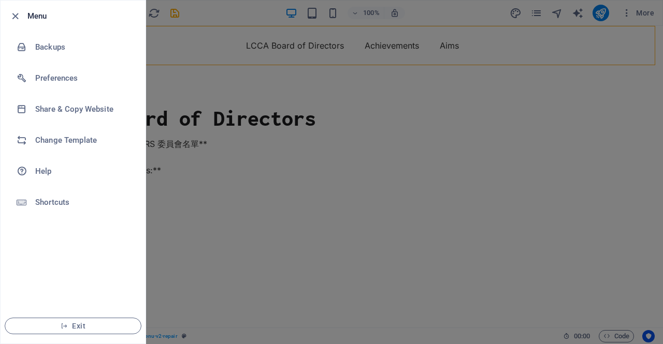
drag, startPoint x: 326, startPoint y: 96, endPoint x: 209, endPoint y: 99, distance: 117.6
click at [209, 99] on div at bounding box center [331, 172] width 663 height 344
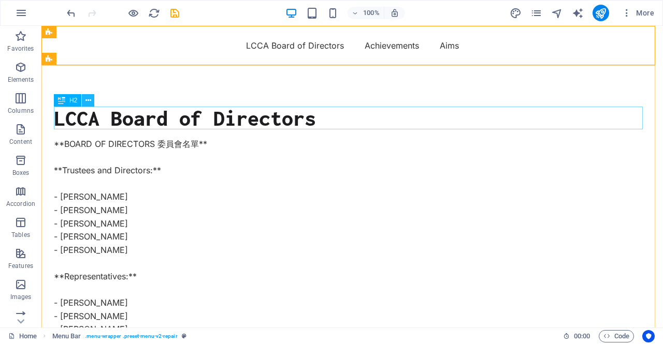
click at [88, 102] on icon at bounding box center [88, 100] width 6 height 11
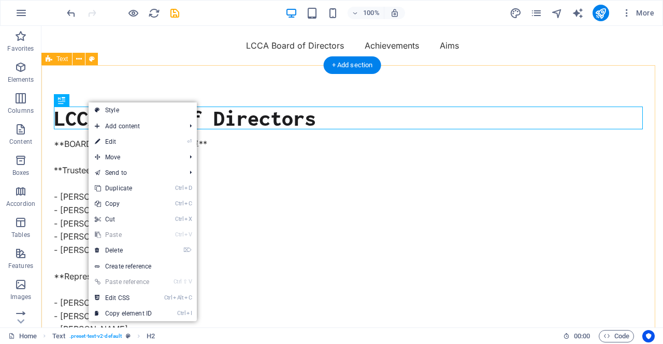
click at [93, 84] on div "LCCA Board of Directors **BOARD OF DIRECTORS 委員會名單** **Trustees and Directors:*…" at bounding box center [352, 288] width 622 height 446
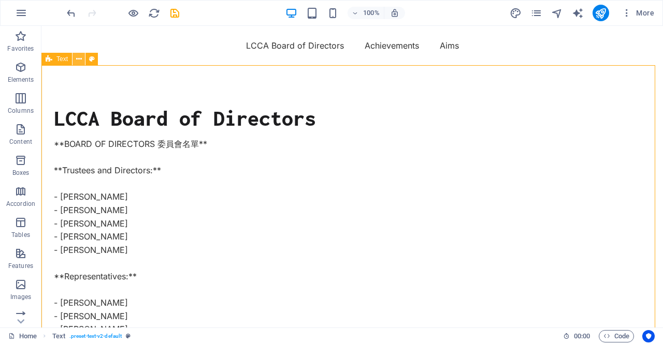
click at [78, 58] on icon at bounding box center [79, 59] width 6 height 11
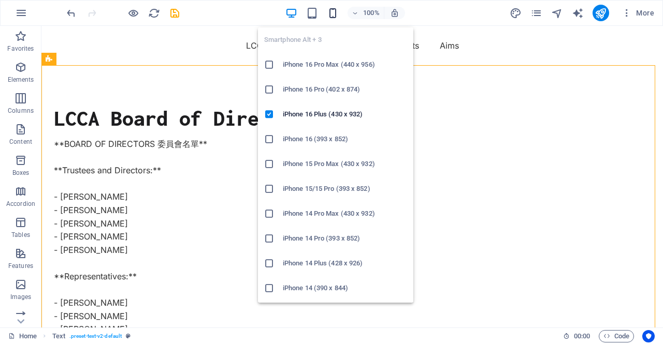
click at [336, 11] on icon "button" at bounding box center [333, 13] width 12 height 12
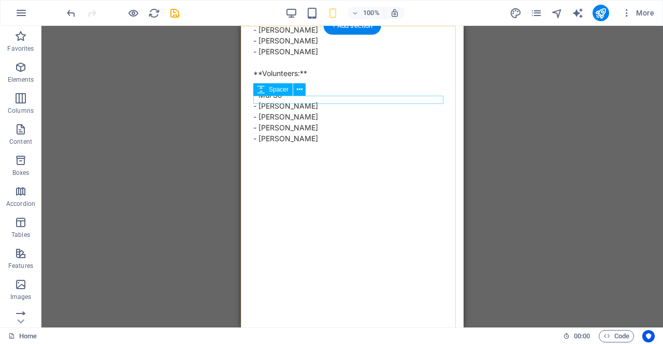
scroll to position [0, 0]
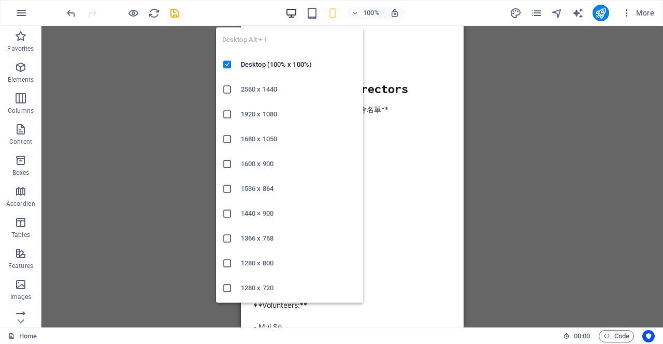
click at [286, 9] on icon "button" at bounding box center [291, 13] width 12 height 12
